Goal: Find specific page/section: Find specific page/section

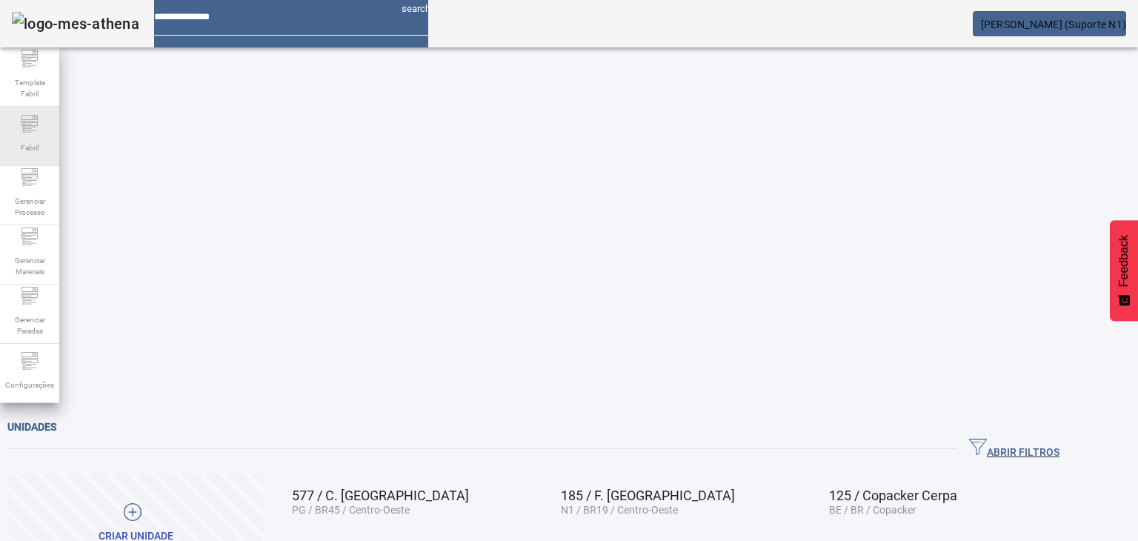
click at [18, 135] on div "Fabril" at bounding box center [29, 136] width 59 height 59
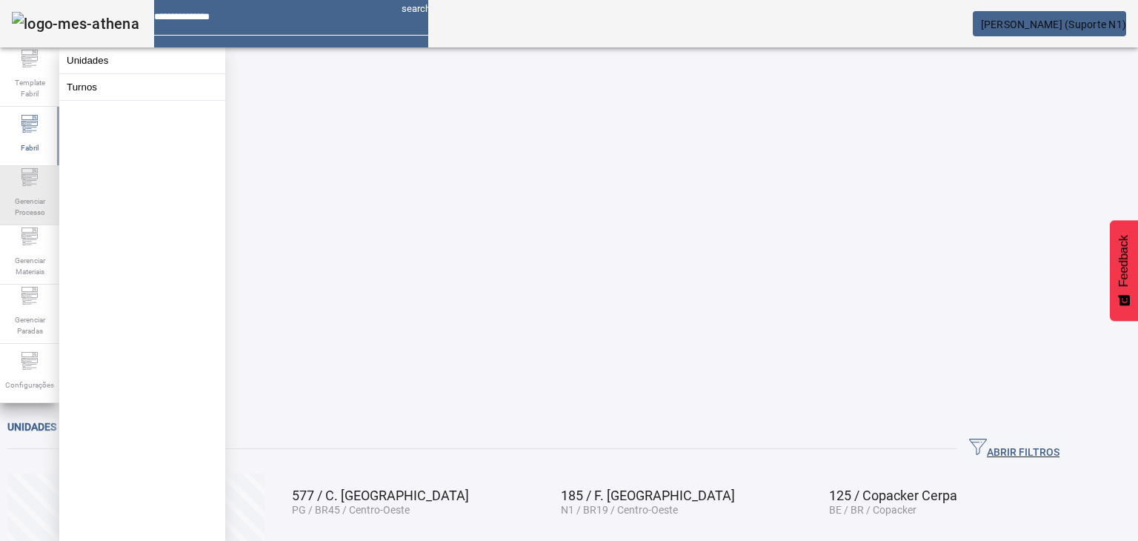
click at [27, 181] on icon at bounding box center [31, 180] width 10 height 1
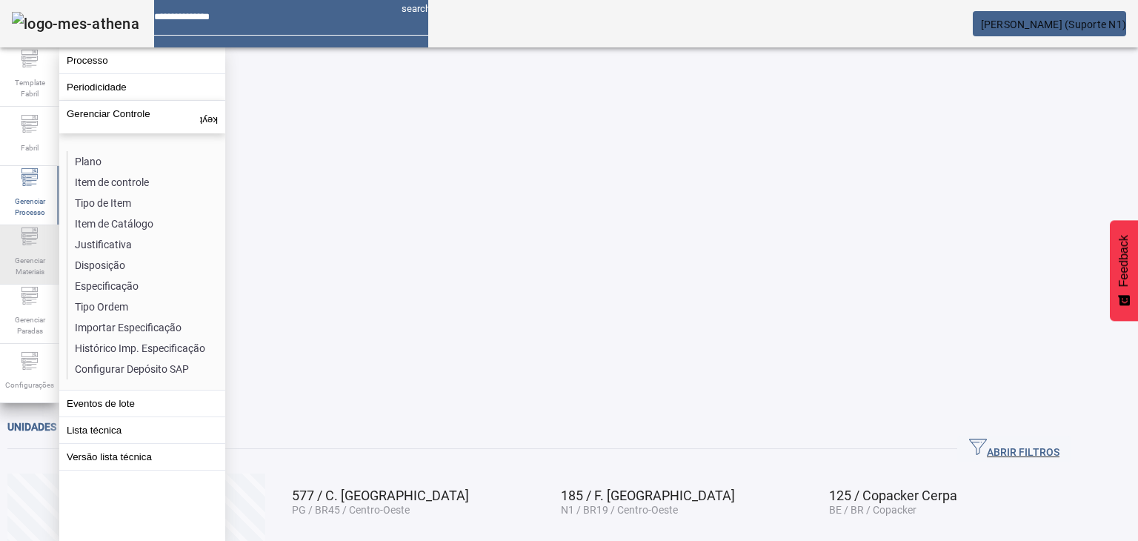
click at [34, 259] on span "Gerenciar Materiais" at bounding box center [29, 265] width 44 height 31
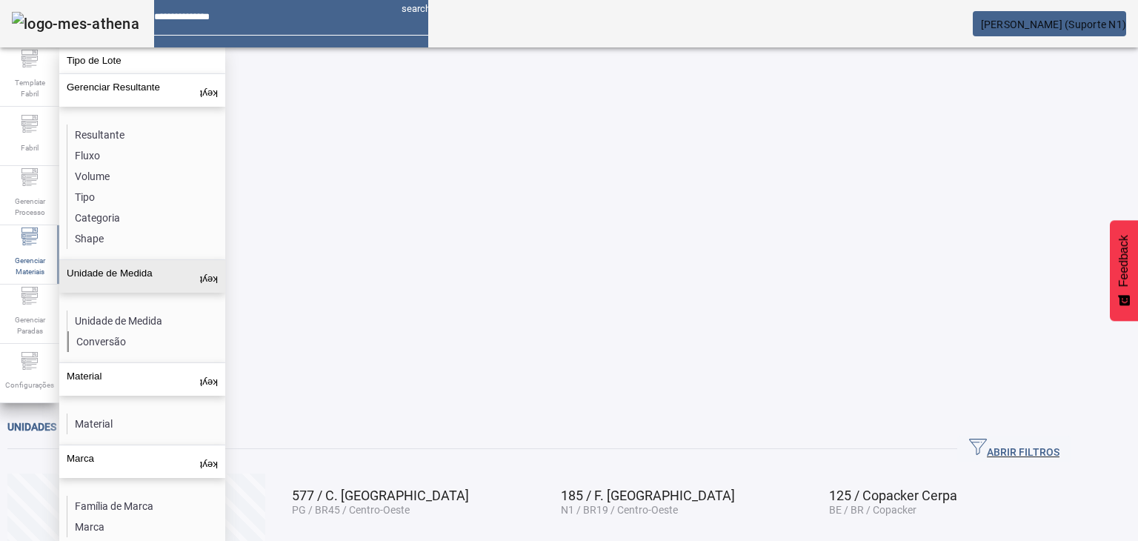
scroll to position [70, 0]
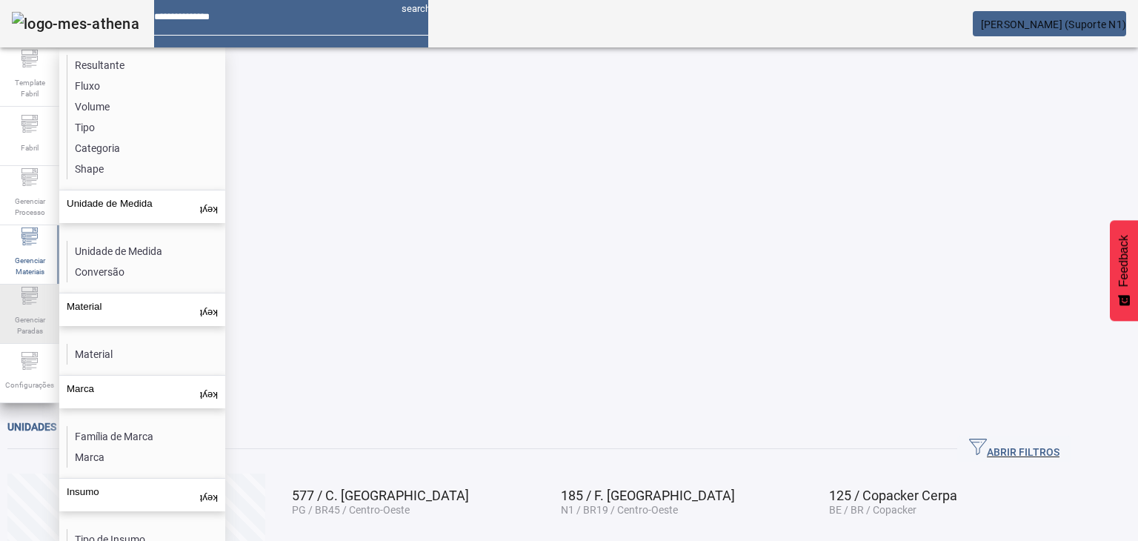
click at [31, 298] on icon at bounding box center [29, 295] width 16 height 5
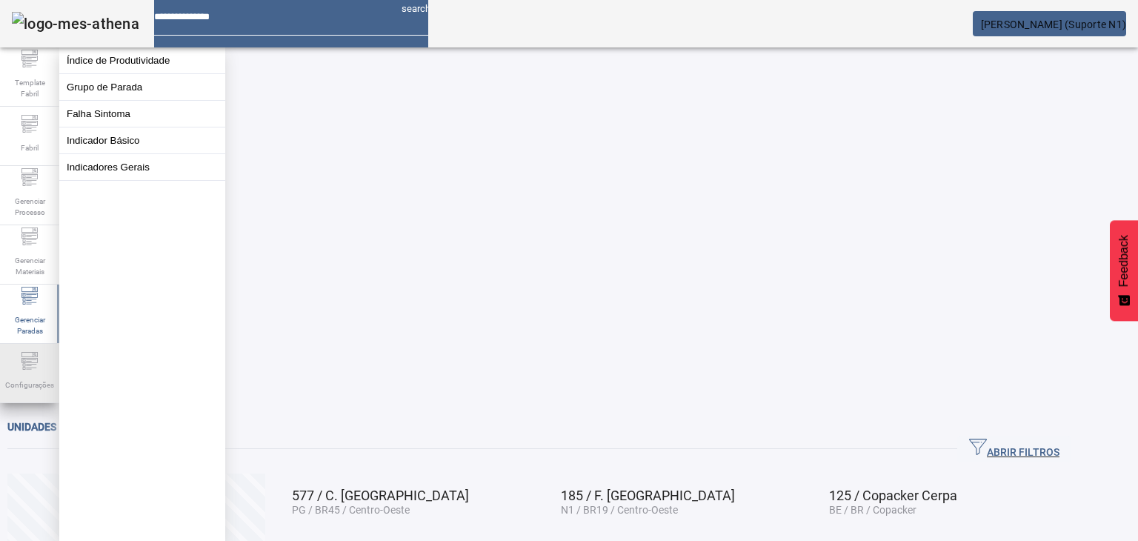
click at [13, 376] on span "Configurações" at bounding box center [30, 385] width 58 height 20
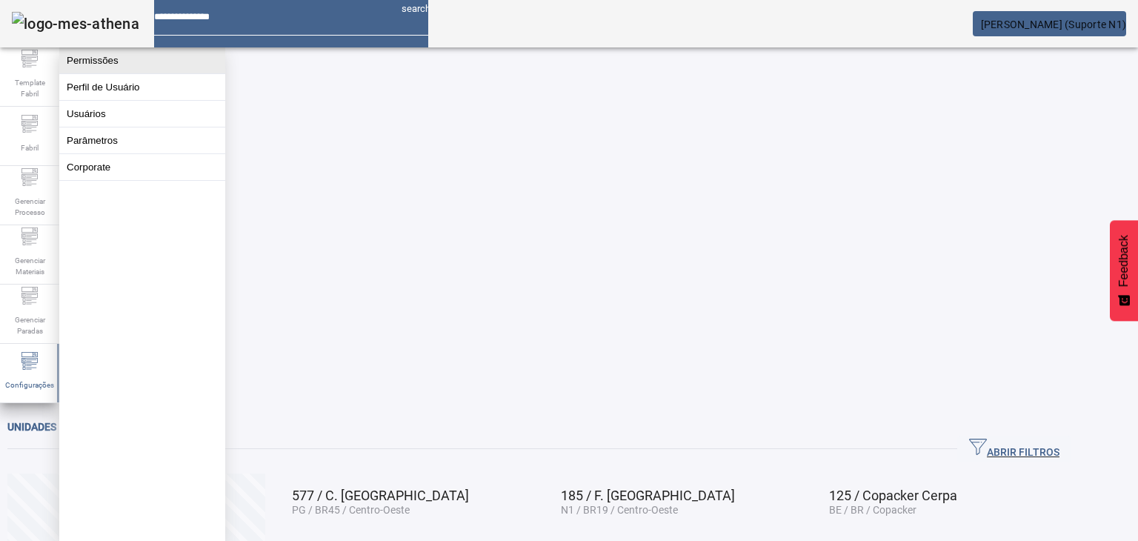
click at [159, 73] on button "Permissões" at bounding box center [142, 60] width 166 height 26
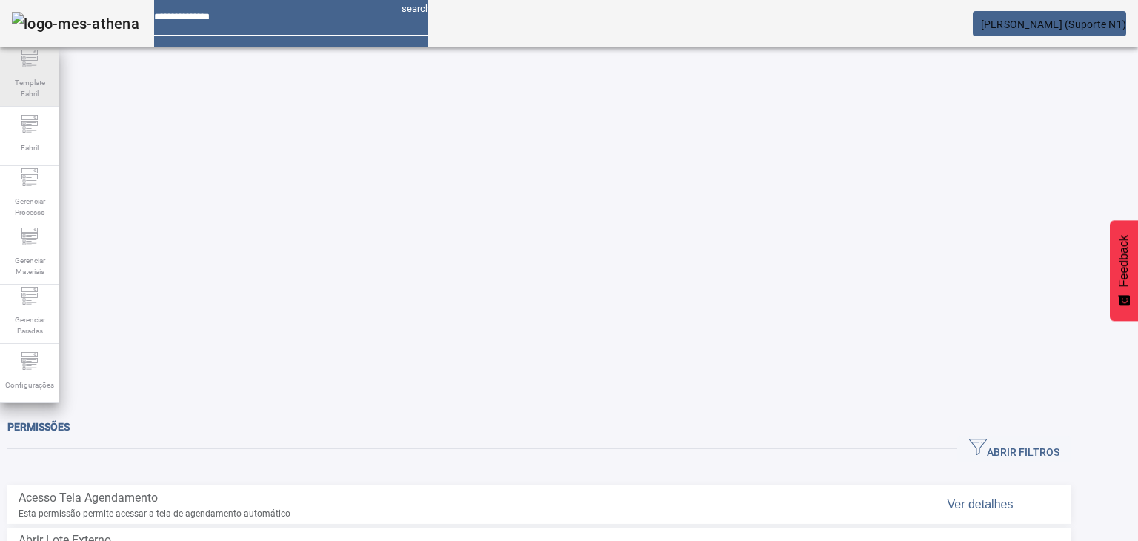
click at [6, 71] on div "Template Fabril" at bounding box center [29, 76] width 59 height 59
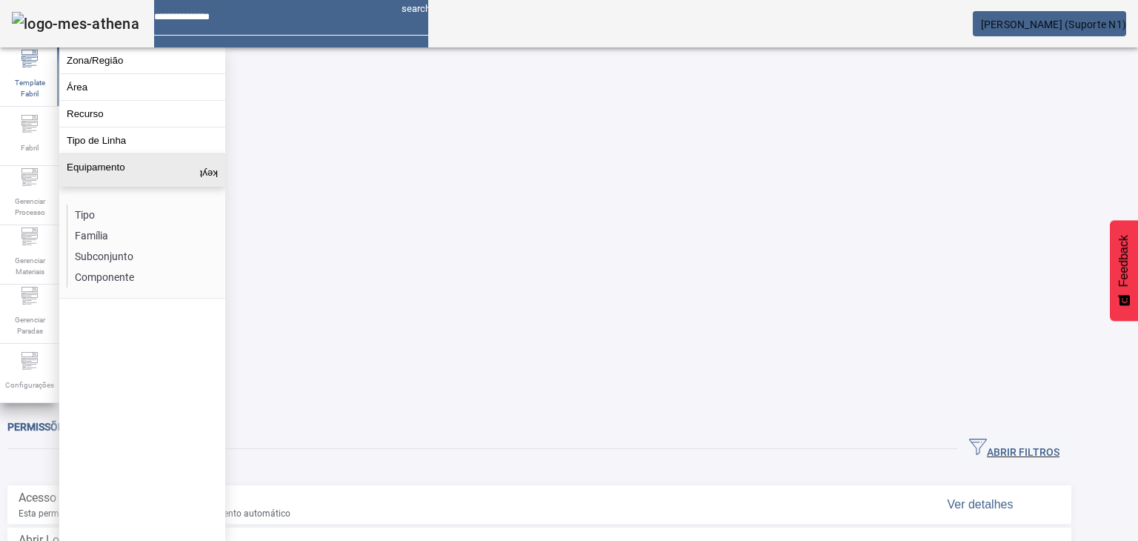
click at [141, 187] on button "Equipamento keyboard_arrow_up" at bounding box center [142, 170] width 166 height 33
click at [126, 225] on li "Tipo" at bounding box center [145, 214] width 157 height 21
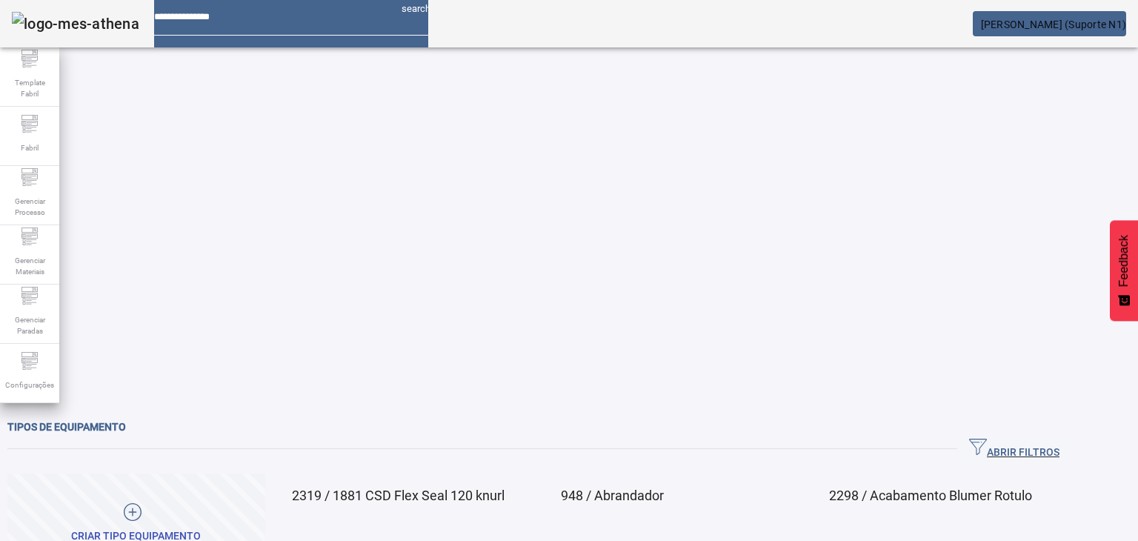
click at [1059, 438] on span "ABRIR FILTROS" at bounding box center [1014, 449] width 90 height 22
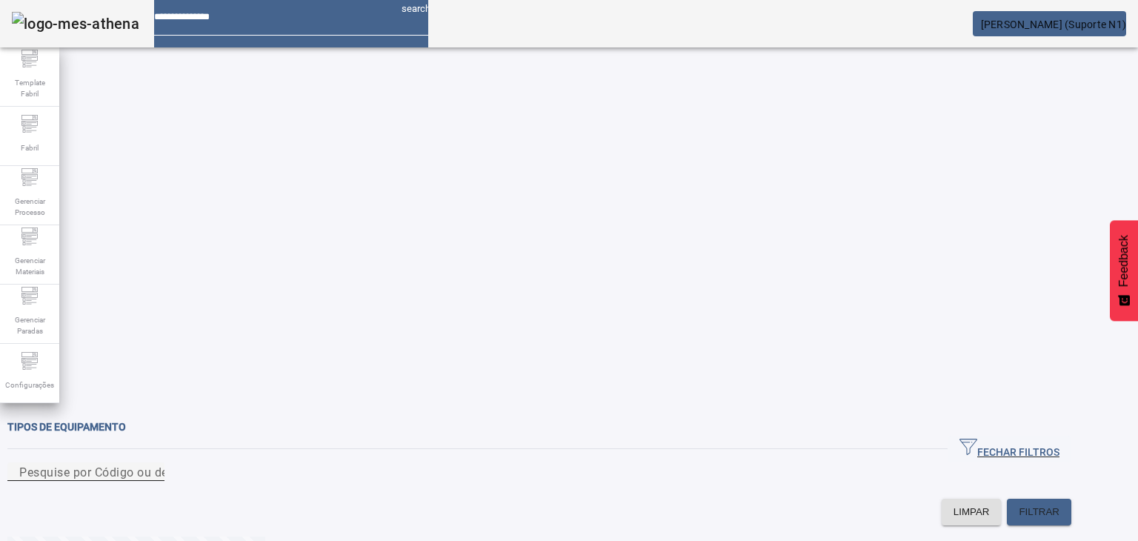
click at [153, 463] on input "Pesquise por Código ou descrição" at bounding box center [85, 472] width 133 height 18
paste input "*****"
type input "*****"
click at [1071, 494] on span at bounding box center [1039, 512] width 64 height 36
click at [153, 463] on input "*****" at bounding box center [85, 472] width 133 height 18
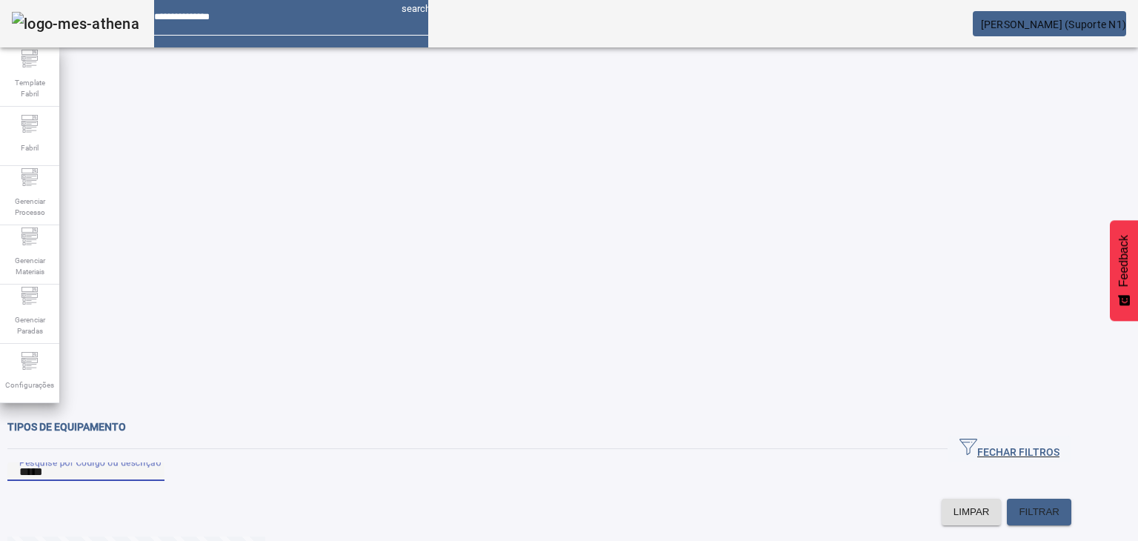
click at [153, 463] on input "*****" at bounding box center [85, 472] width 133 height 18
click at [153, 462] on div "Pesquise por Código ou descrição" at bounding box center [85, 471] width 133 height 19
paste input "**********"
click at [1059, 504] on span "FILTRAR" at bounding box center [1039, 511] width 41 height 15
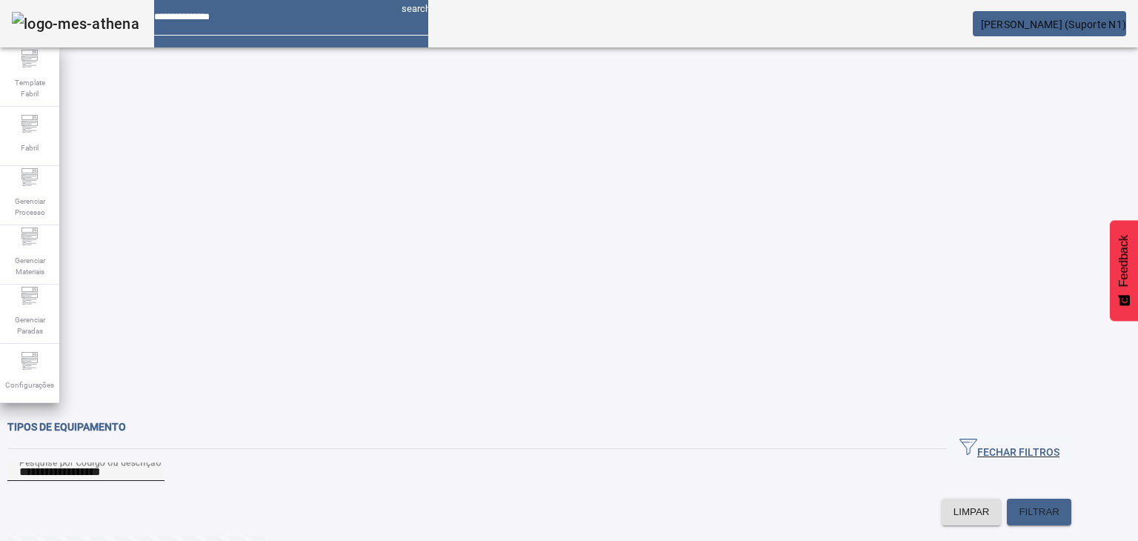
drag, startPoint x: 244, startPoint y: 76, endPoint x: 231, endPoint y: 121, distance: 47.8
click at [243, 418] on div "Tipos de equipamento" at bounding box center [539, 427] width 1064 height 18
click at [153, 463] on input "**********" at bounding box center [85, 472] width 133 height 18
click at [36, 399] on div "Configurações" at bounding box center [29, 373] width 59 height 59
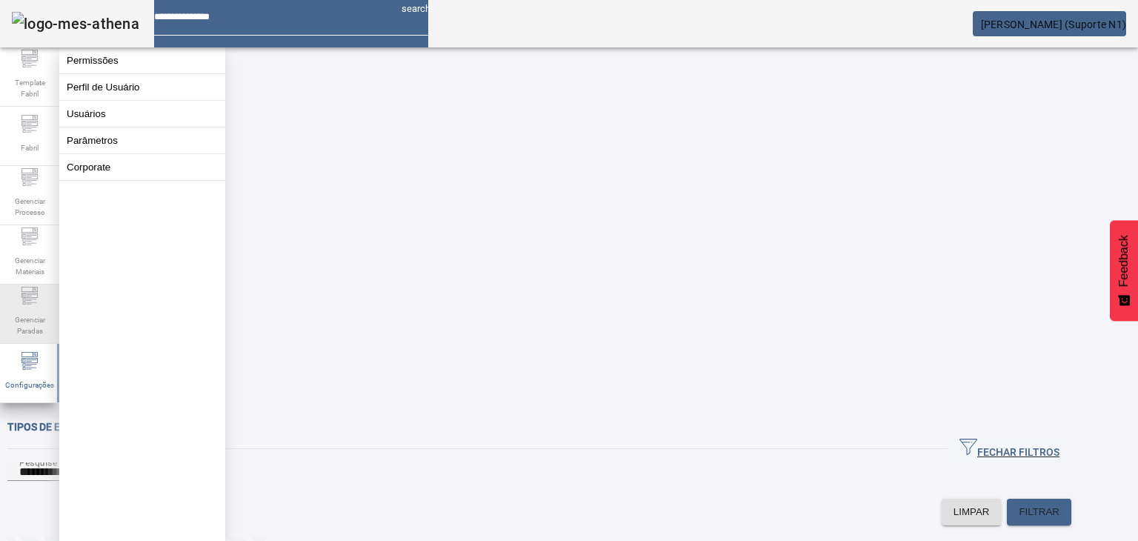
click at [10, 338] on span "Gerenciar Paradas" at bounding box center [29, 325] width 44 height 31
click at [15, 359] on div "Configurações" at bounding box center [29, 373] width 59 height 59
click at [110, 153] on button "Parâmetros" at bounding box center [142, 140] width 166 height 26
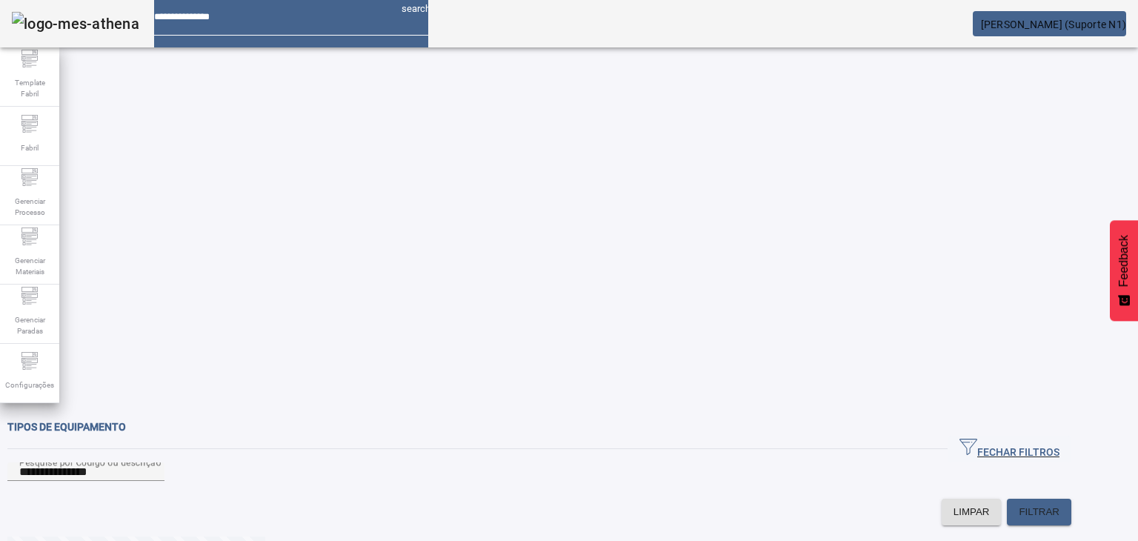
click at [26, 36] on img at bounding box center [75, 24] width 127 height 24
click at [39, 84] on span "Template Fabril" at bounding box center [29, 88] width 44 height 31
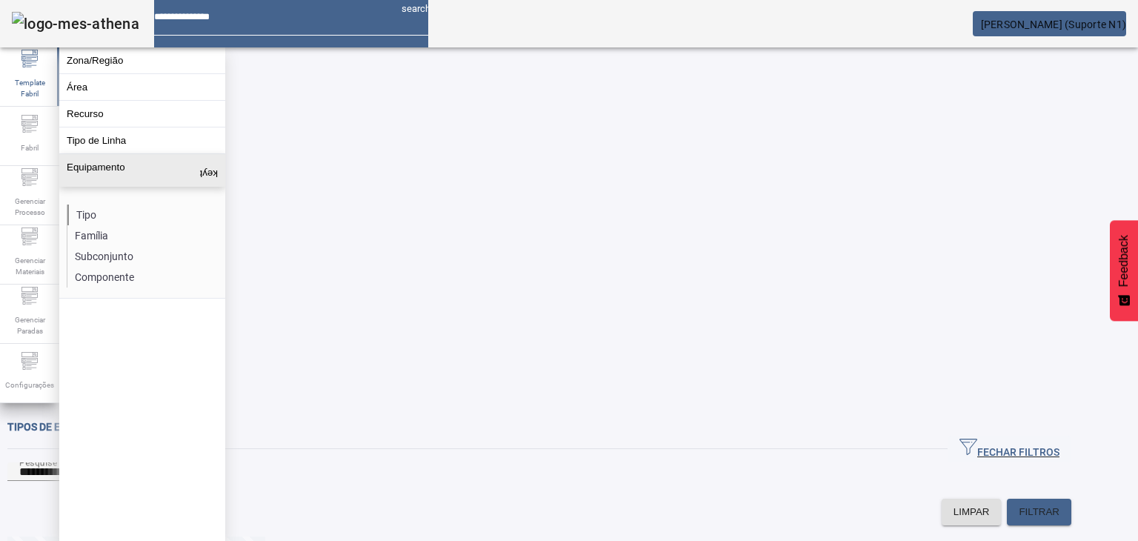
click at [89, 211] on li "Tipo" at bounding box center [145, 214] width 157 height 21
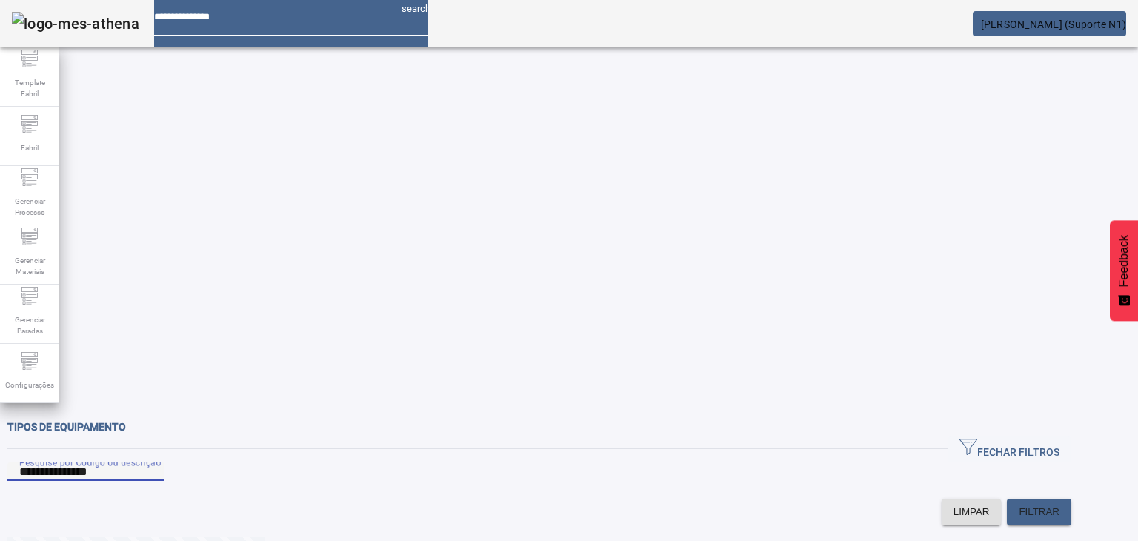
click at [153, 463] on input "**********" at bounding box center [85, 472] width 133 height 18
type input "********"
click at [1059, 504] on span "FILTRAR" at bounding box center [1039, 511] width 41 height 15
click at [153, 463] on input "********" at bounding box center [85, 472] width 133 height 18
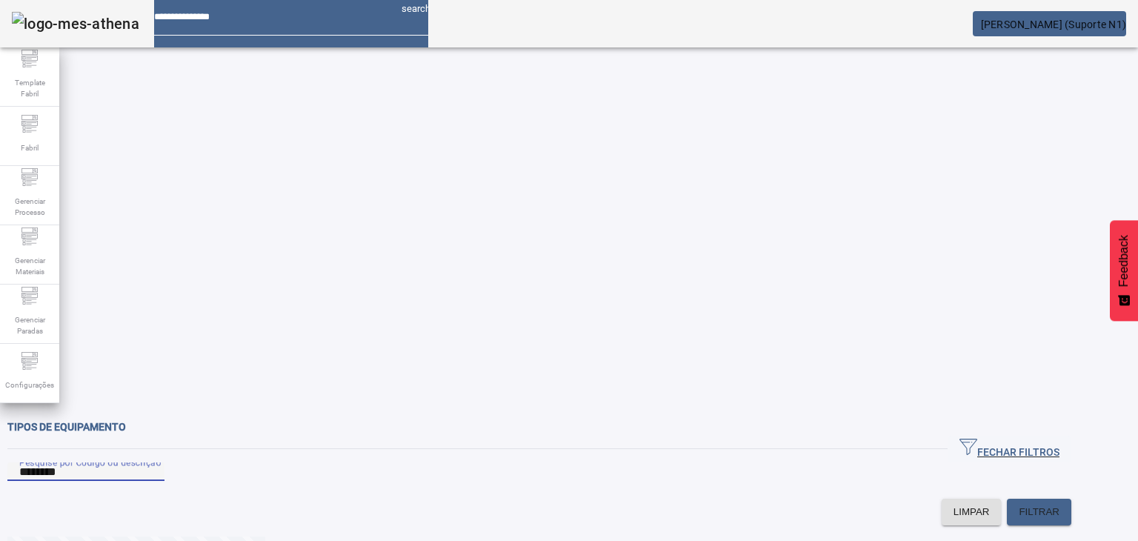
click at [153, 463] on input "********" at bounding box center [85, 472] width 133 height 18
click at [1059, 504] on span "FILTRAR" at bounding box center [1039, 511] width 41 height 15
click at [153, 463] on input "**" at bounding box center [85, 472] width 133 height 18
type input "*"
click at [8, 370] on div "Configurações" at bounding box center [29, 373] width 59 height 59
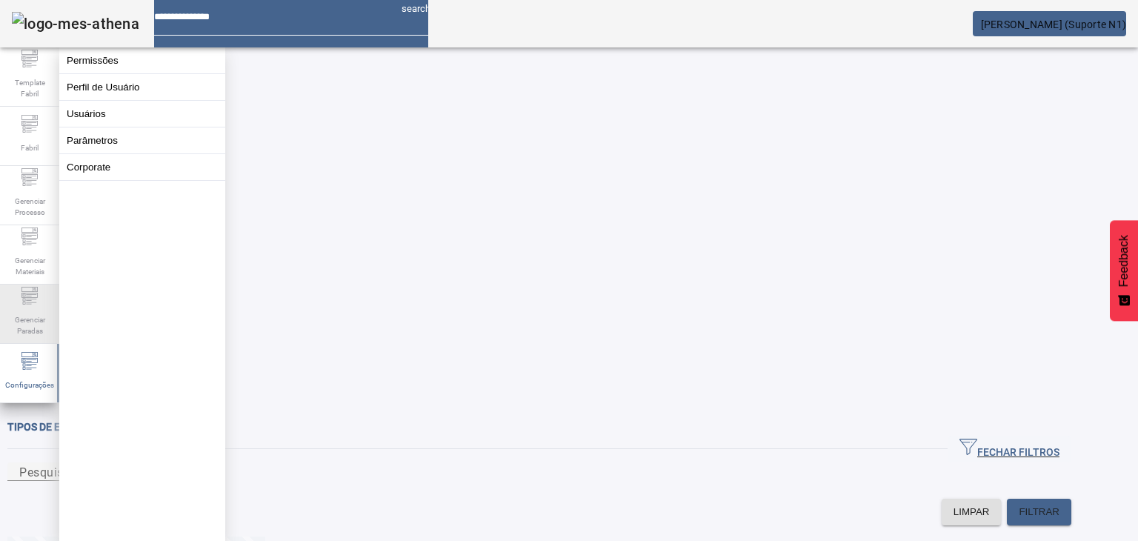
click at [26, 323] on span "Gerenciar Paradas" at bounding box center [29, 325] width 44 height 31
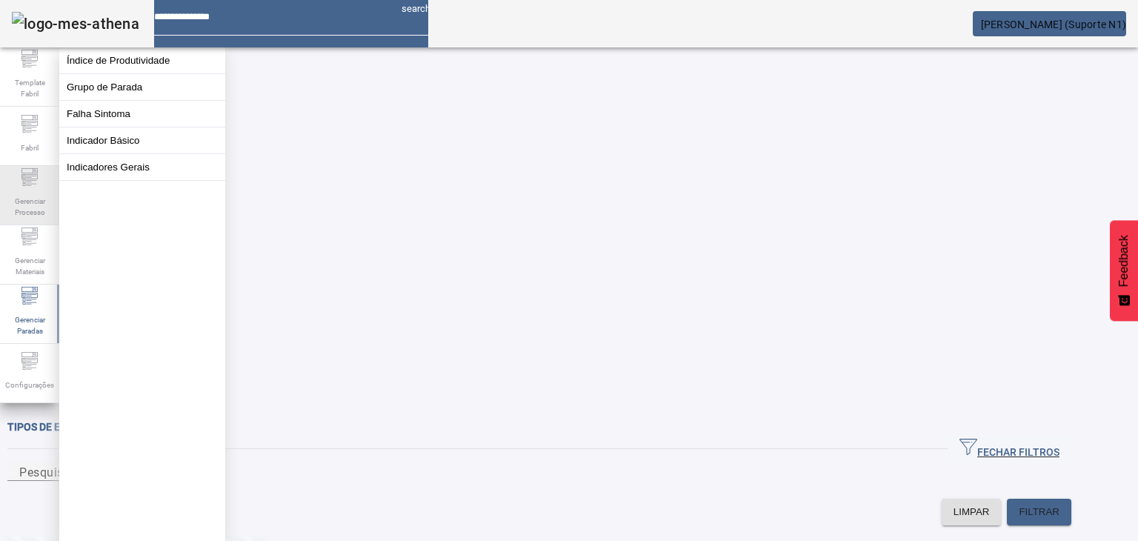
click at [29, 174] on icon at bounding box center [30, 177] width 18 height 18
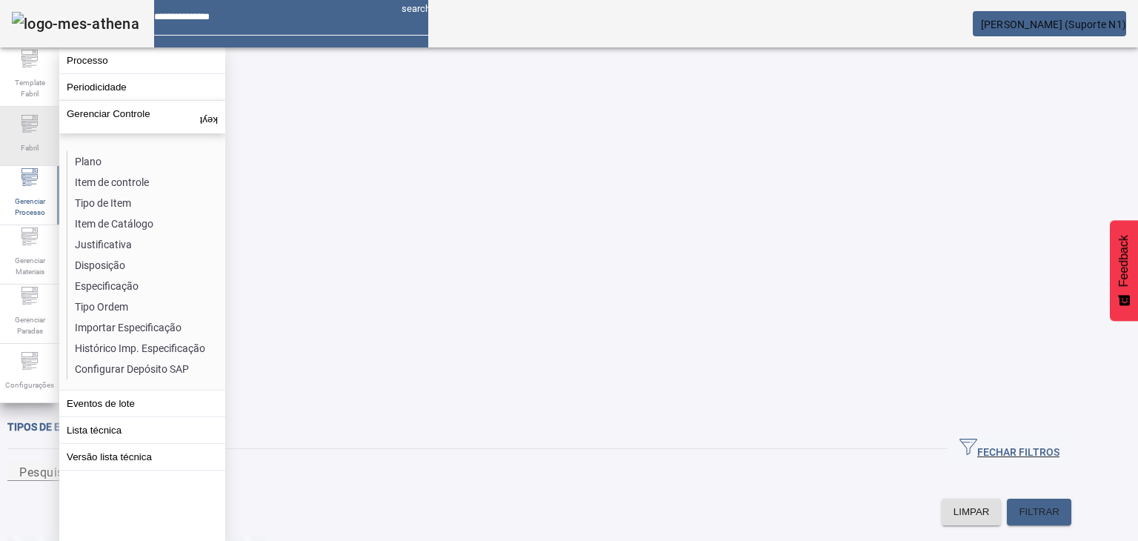
click at [31, 144] on span "Fabril" at bounding box center [29, 148] width 27 height 20
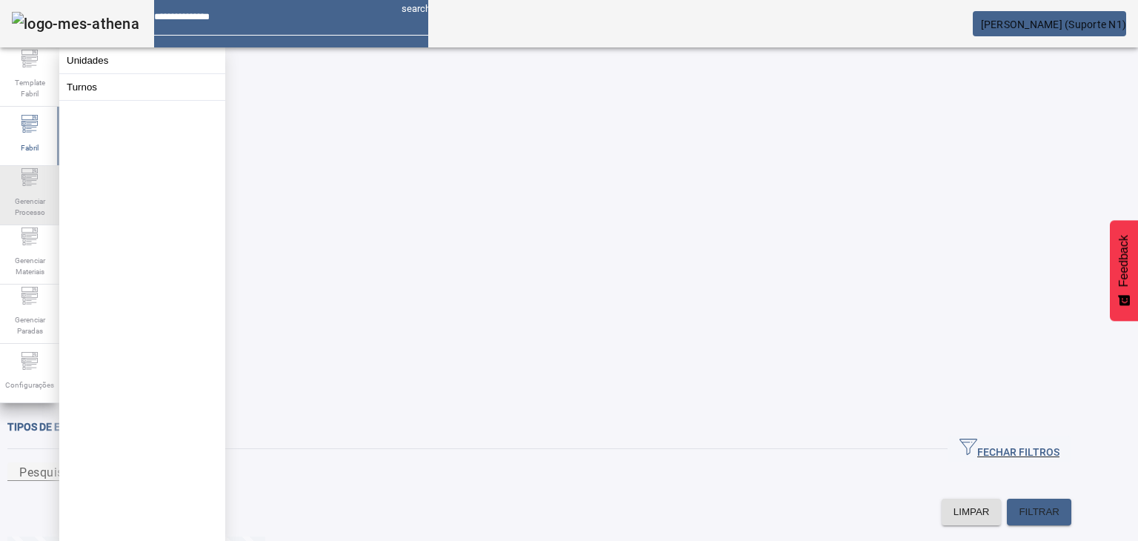
click at [32, 186] on icon at bounding box center [30, 177] width 18 height 18
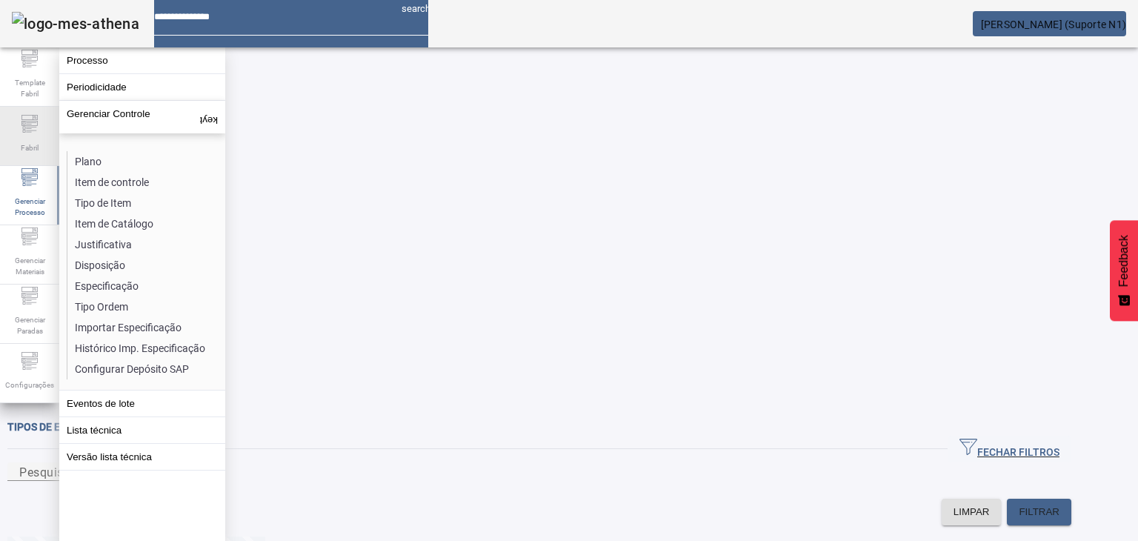
click at [27, 133] on icon at bounding box center [30, 124] width 18 height 18
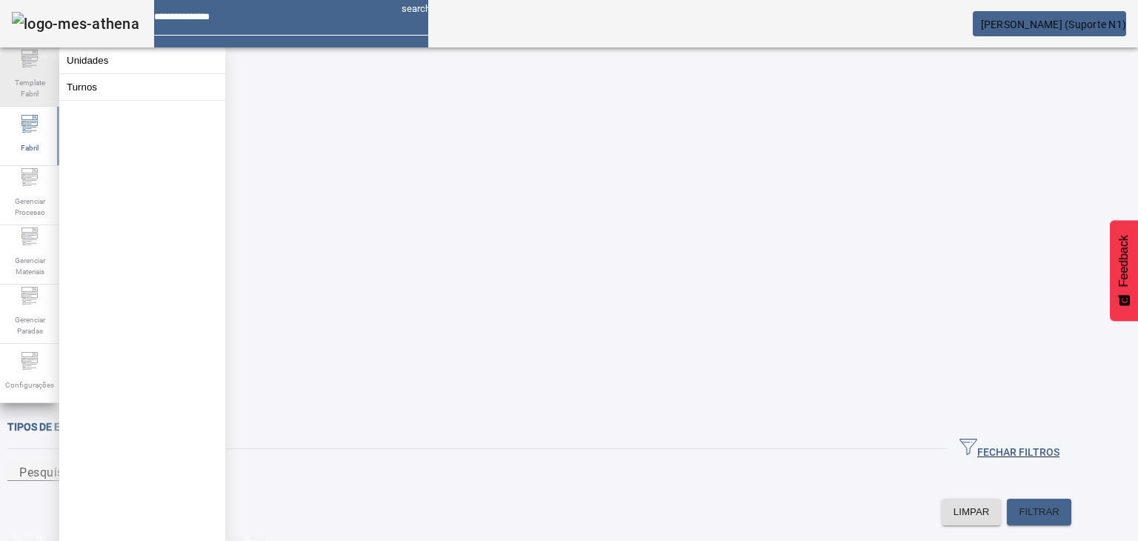
click at [27, 76] on span "Template Fabril" at bounding box center [29, 88] width 44 height 31
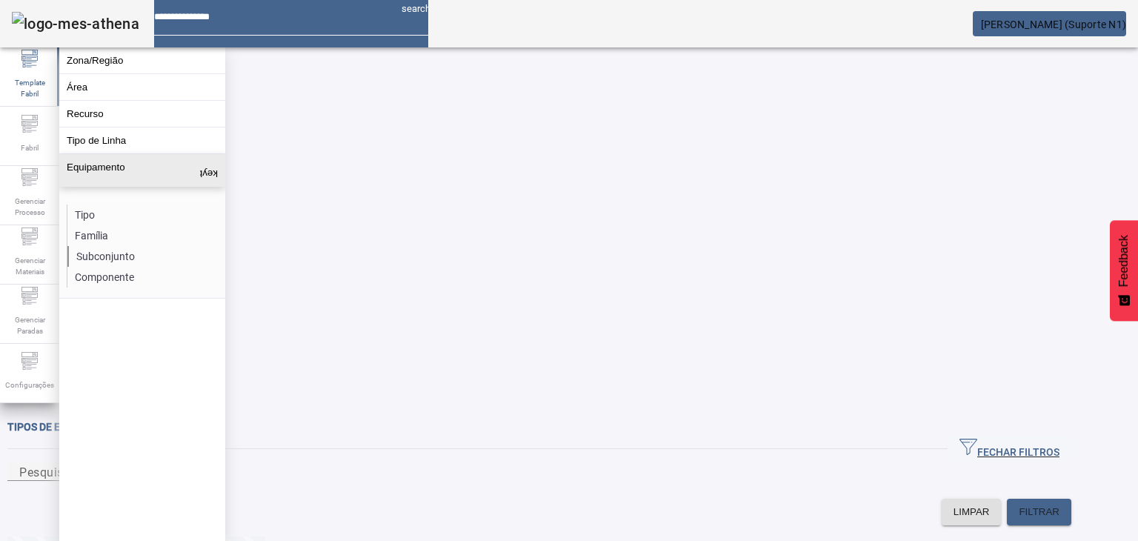
click at [146, 267] on li "Subconjunto" at bounding box center [145, 256] width 157 height 21
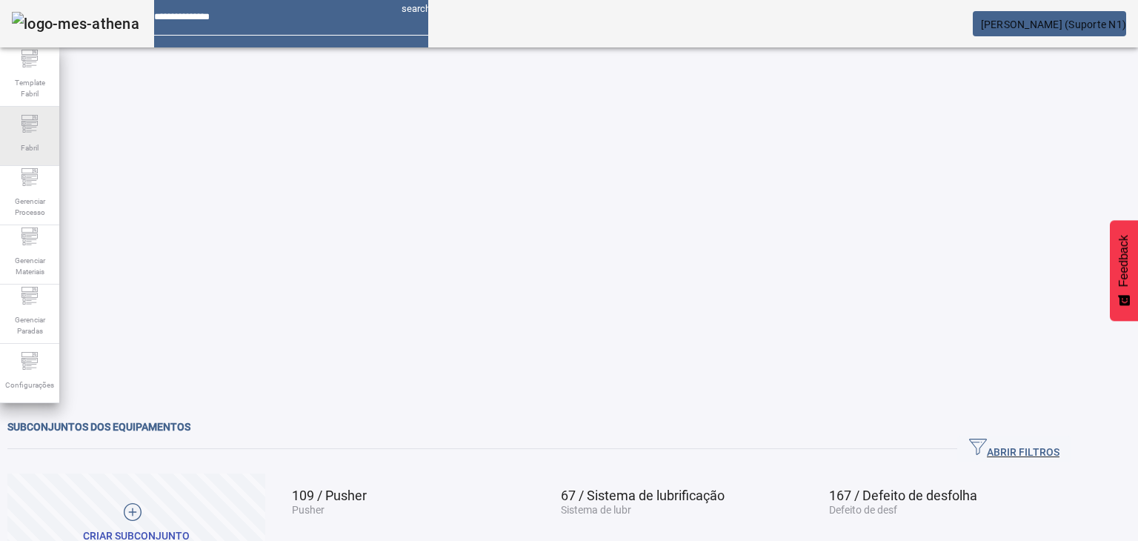
click at [40, 141] on span "Fabril" at bounding box center [29, 148] width 27 height 20
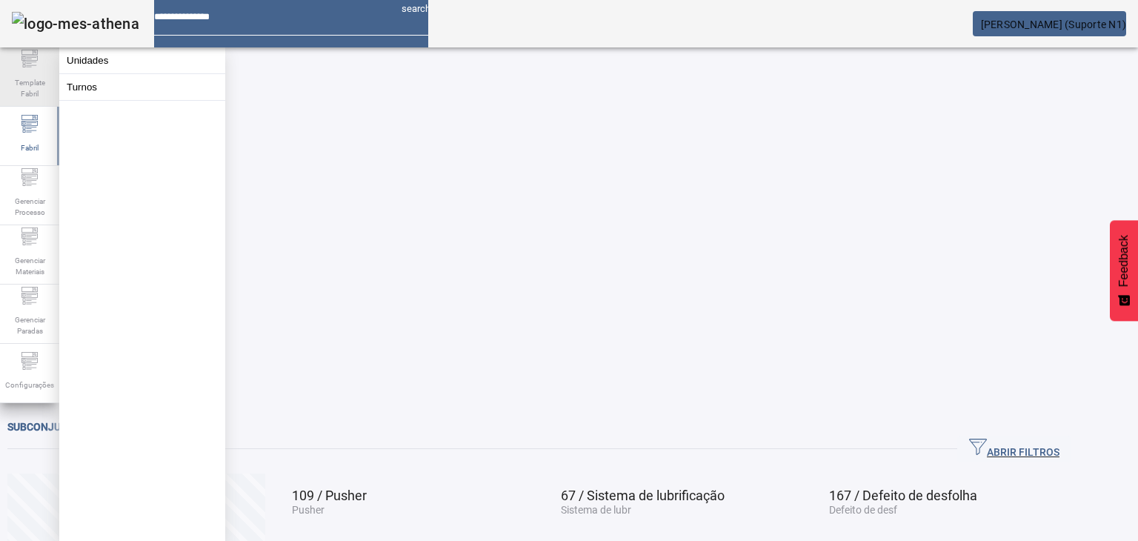
click at [28, 101] on span "Template Fabril" at bounding box center [29, 88] width 44 height 31
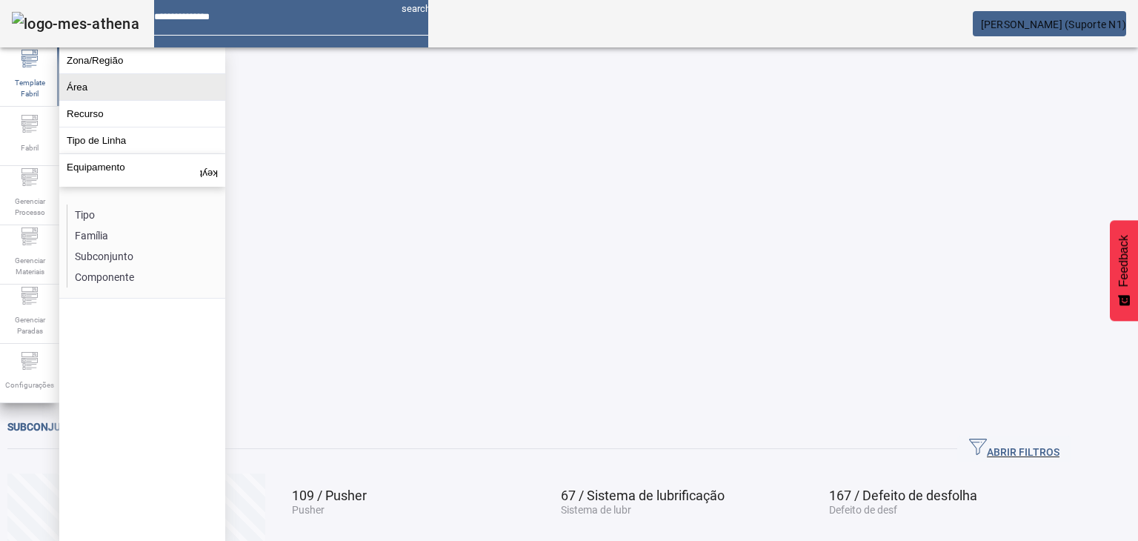
click at [156, 100] on button "Área" at bounding box center [142, 87] width 166 height 26
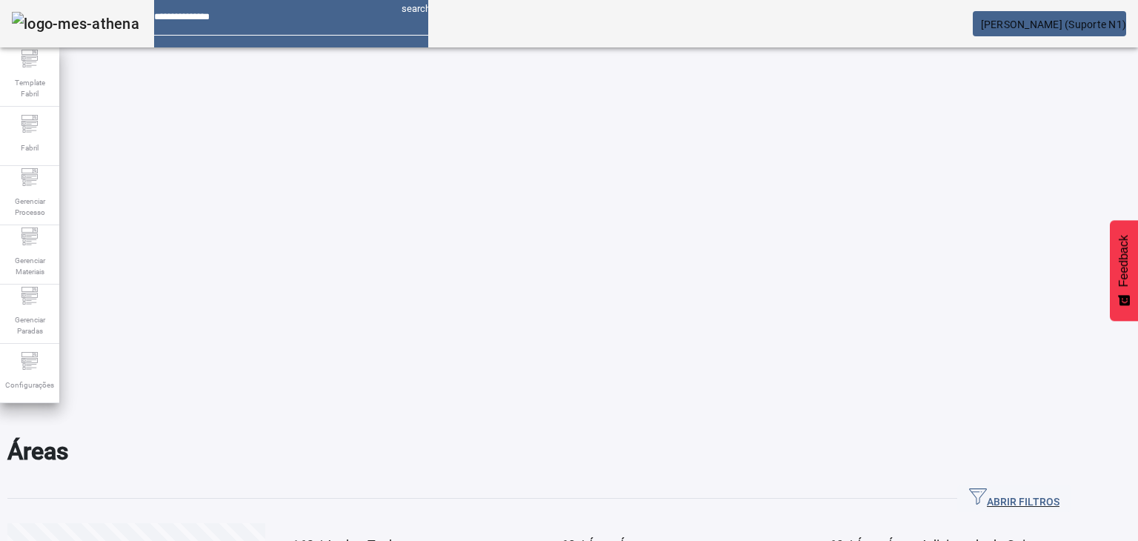
click at [10, 45] on mat-toolbar "search [PERSON_NAME] (Suporte N1)" at bounding box center [569, 23] width 1138 height 47
click at [15, 48] on div "Template Fabril" at bounding box center [29, 76] width 59 height 59
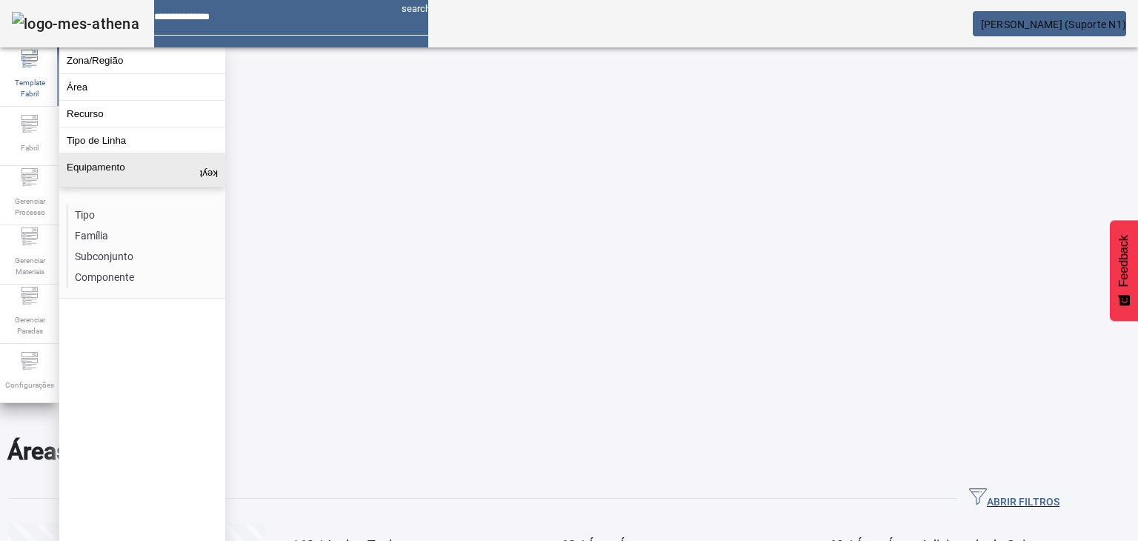
click at [144, 187] on button "Equipamento keyboard_arrow_up" at bounding box center [142, 170] width 166 height 33
click at [133, 276] on li "Componente" at bounding box center [145, 277] width 157 height 21
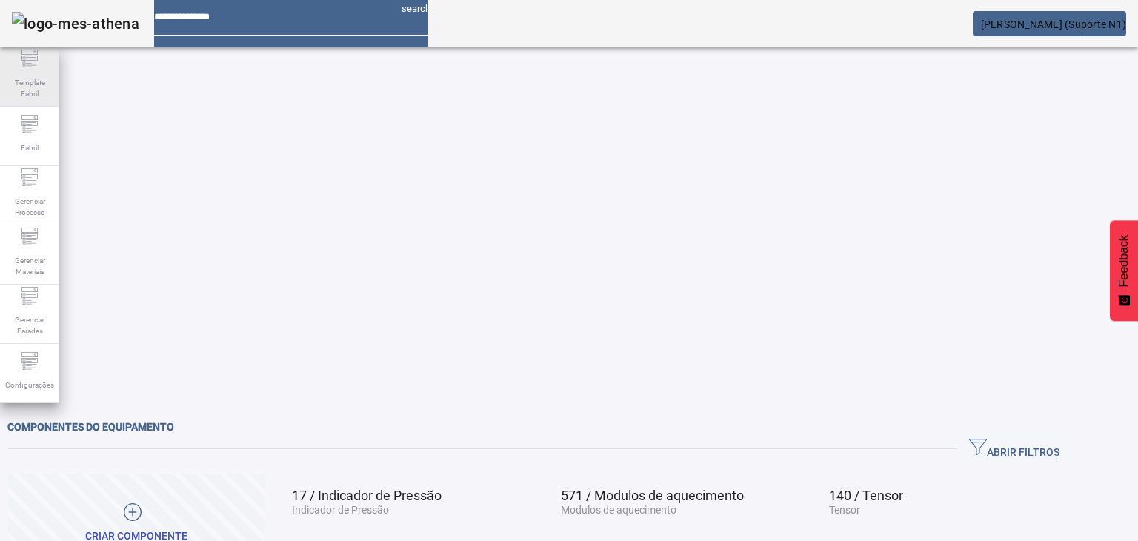
click at [39, 86] on span "Template Fabril" at bounding box center [29, 88] width 44 height 31
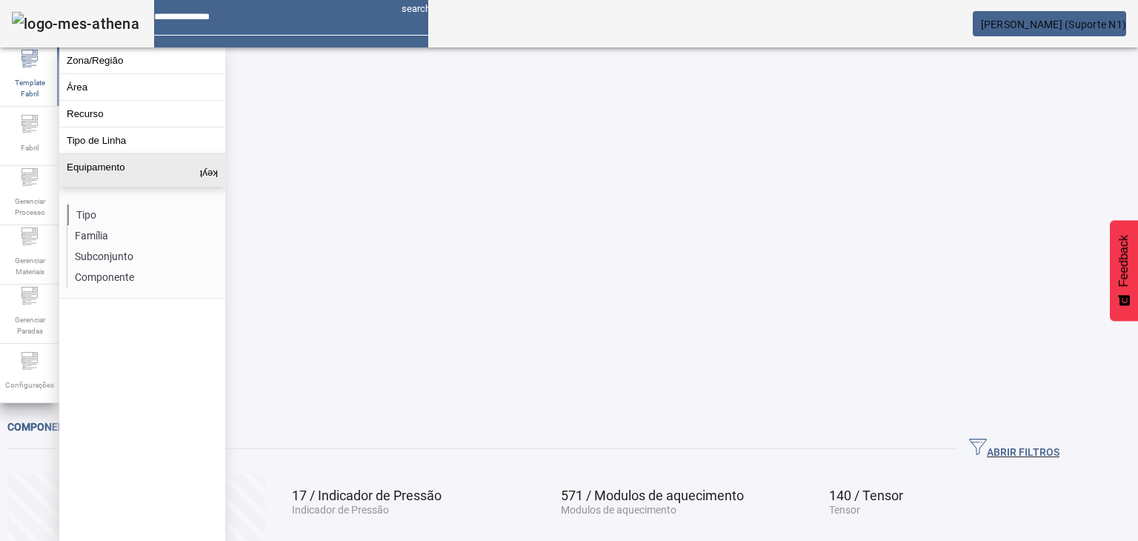
click at [115, 224] on li "Tipo" at bounding box center [145, 214] width 157 height 21
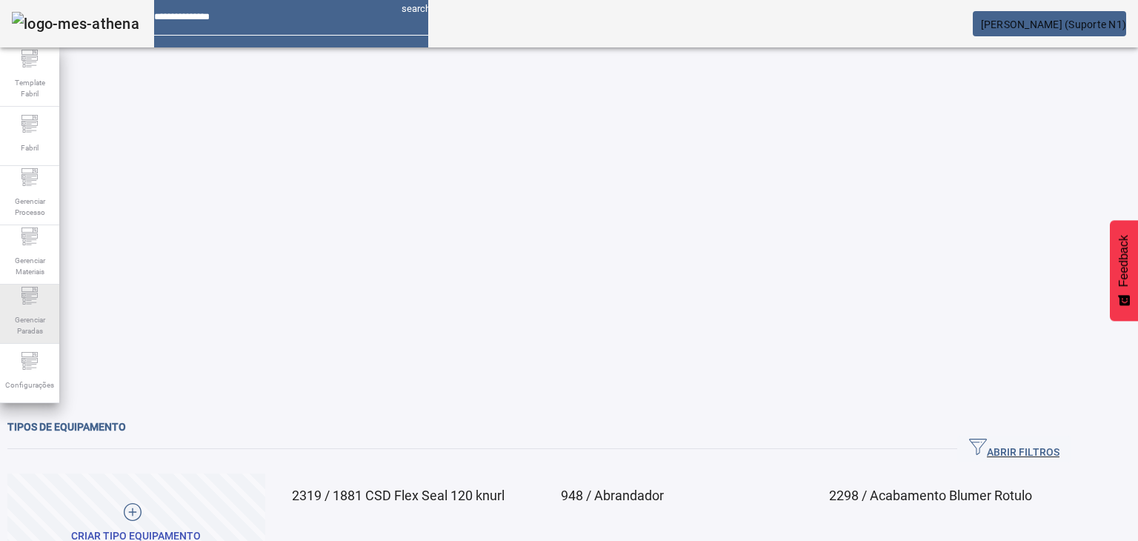
click at [24, 316] on span "Gerenciar Paradas" at bounding box center [29, 325] width 44 height 31
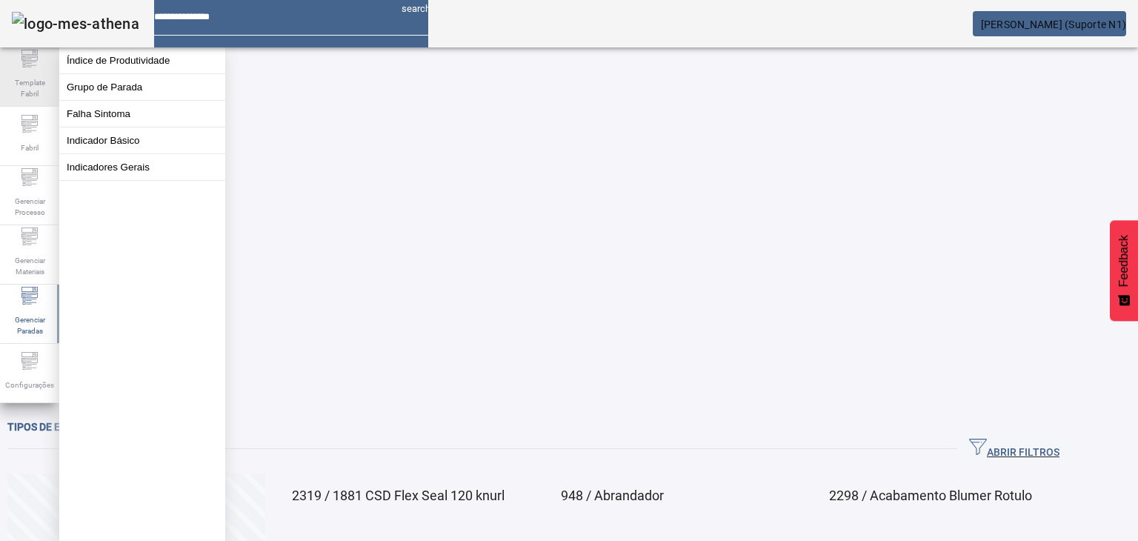
click at [33, 86] on span "Template Fabril" at bounding box center [29, 88] width 44 height 31
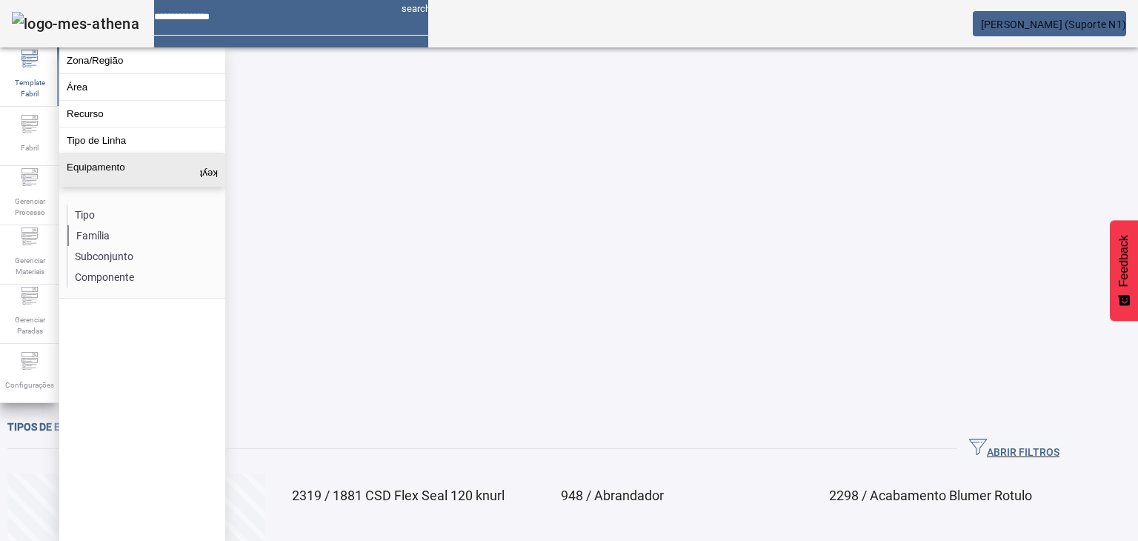
click at [147, 246] on li "Família" at bounding box center [145, 235] width 157 height 21
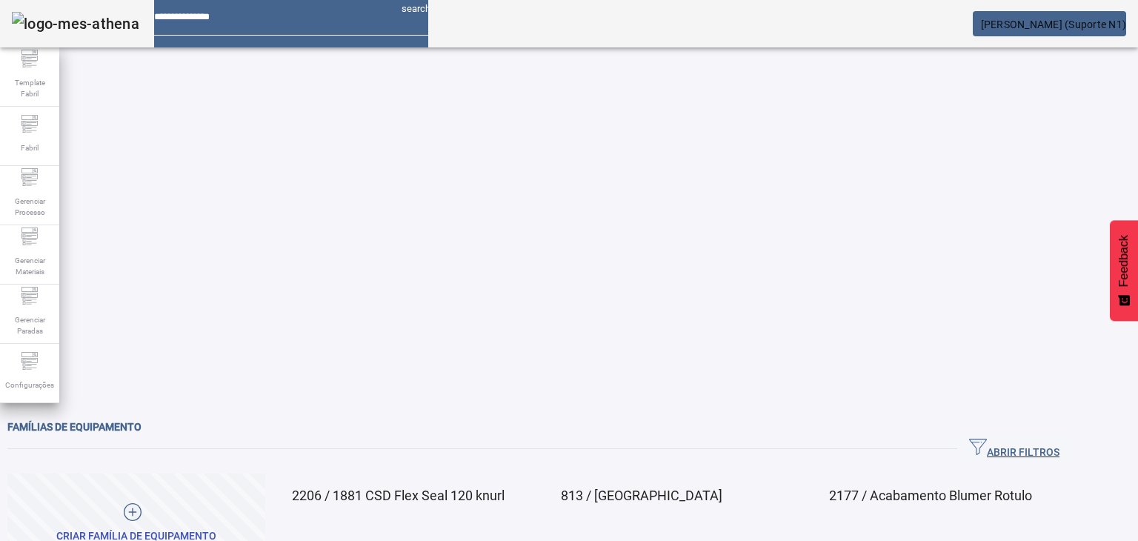
click at [0, 403] on aside "Template Fabril Fabril Gerenciar Processo Gerenciar Materiais Gerenciar Paradas…" at bounding box center [29, 225] width 59 height 356
click at [30, 318] on span "Gerenciar Paradas" at bounding box center [29, 325] width 44 height 31
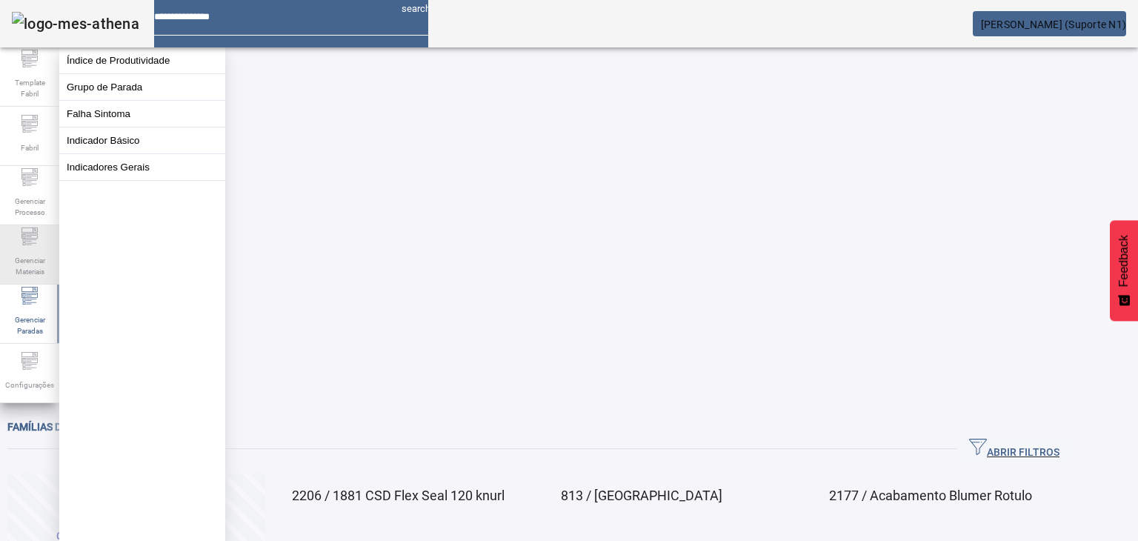
click at [25, 232] on icon at bounding box center [30, 236] width 18 height 18
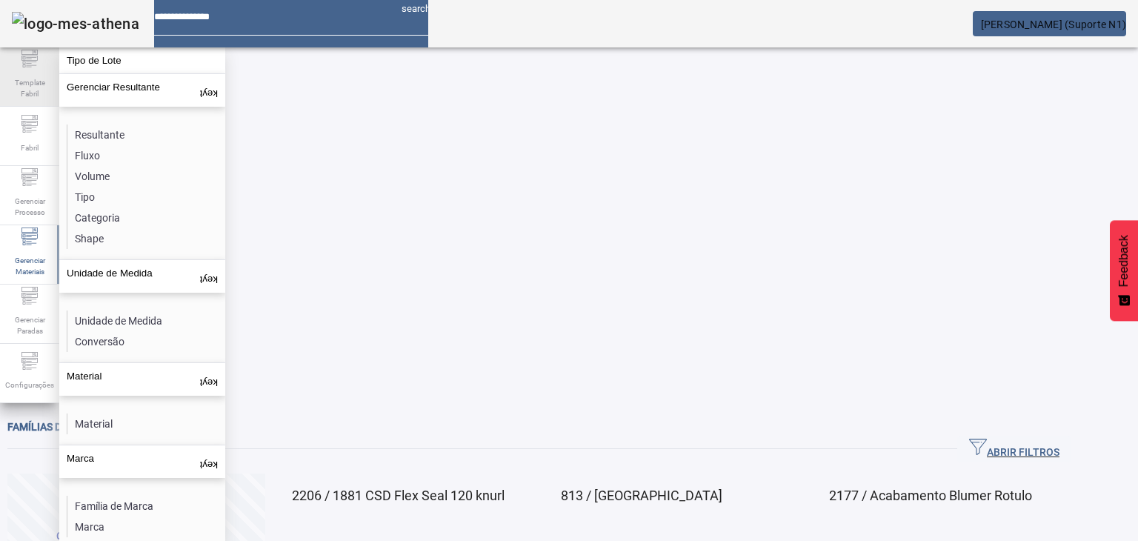
click at [24, 87] on span "Template Fabril" at bounding box center [29, 88] width 44 height 31
